Goal: Information Seeking & Learning: Check status

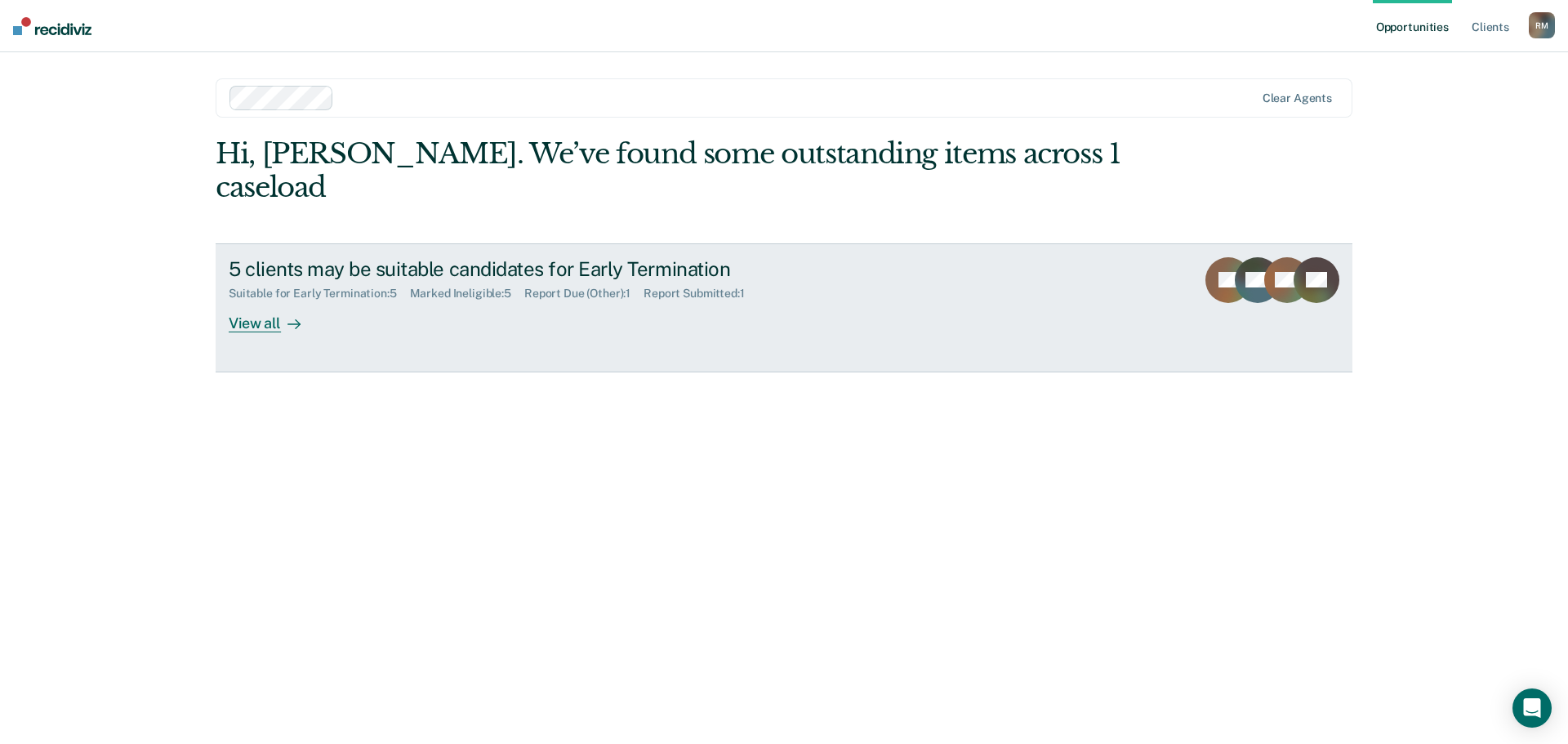
click at [248, 300] on div "View all" at bounding box center [274, 316] width 91 height 32
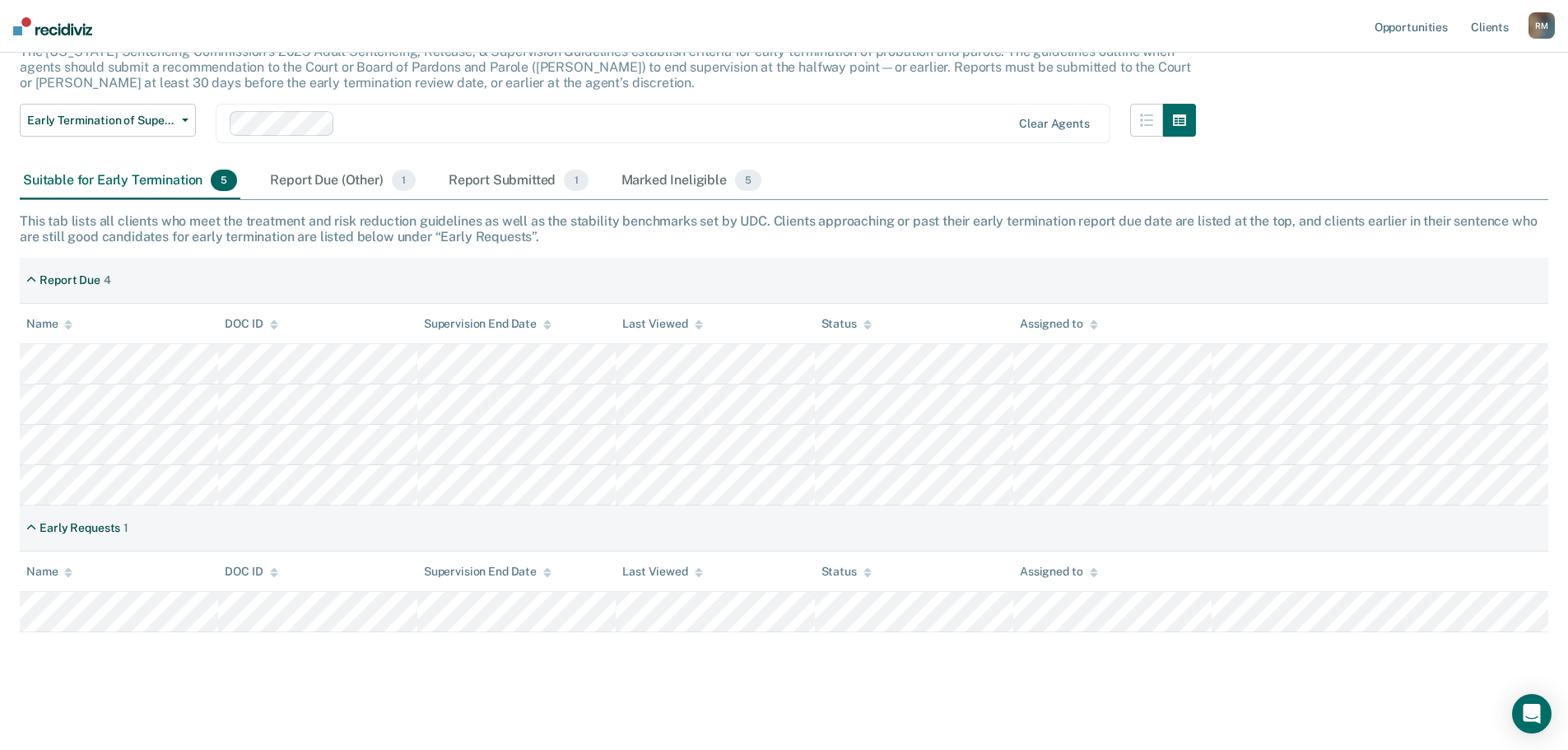
scroll to position [118, 0]
